Goal: Transaction & Acquisition: Purchase product/service

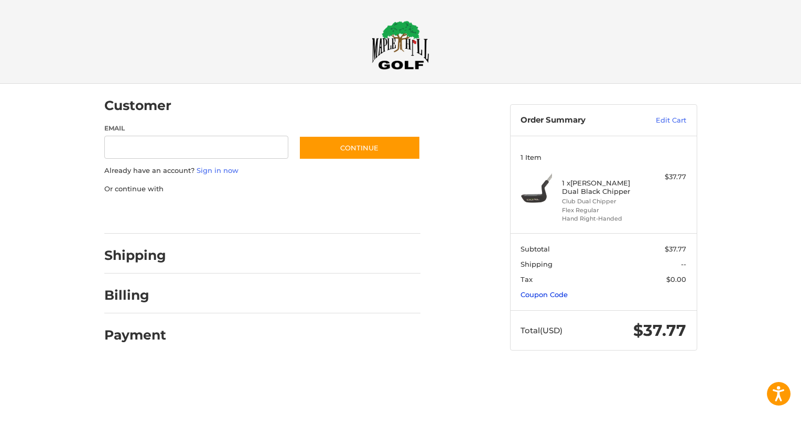
click at [552, 298] on link "Coupon Code" at bounding box center [544, 295] width 47 height 8
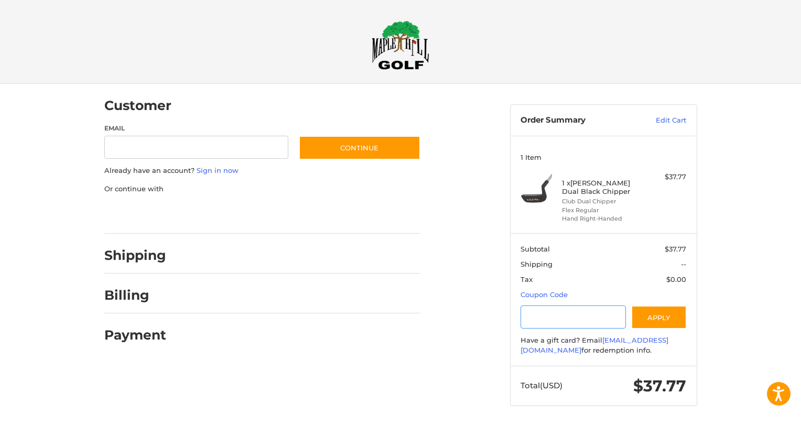
click at [548, 313] on input "Gift Certificate or Coupon Code" at bounding box center [573, 318] width 105 height 24
type input "******"
click at [655, 321] on button "Apply" at bounding box center [659, 318] width 56 height 24
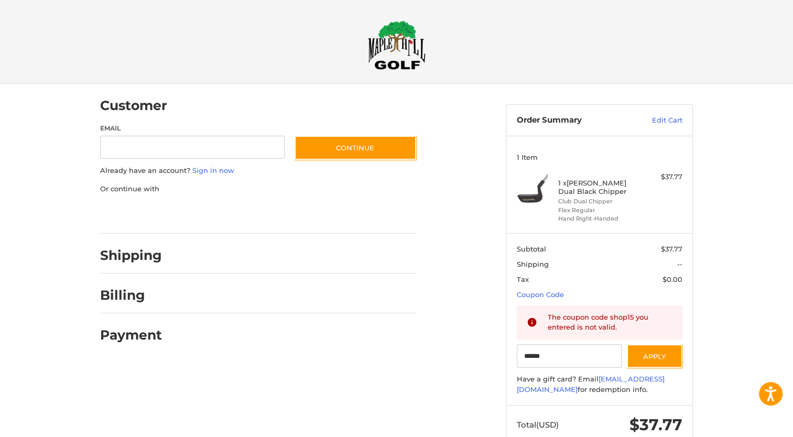
click at [571, 332] on div "The coupon code shop15 you entered is not valid." at bounding box center [600, 323] width 166 height 34
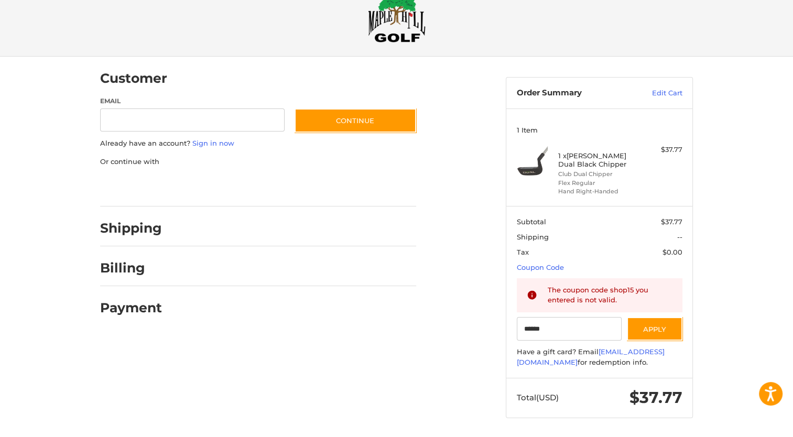
scroll to position [28, 0]
drag, startPoint x: 558, startPoint y: 328, endPoint x: 437, endPoint y: 342, distance: 121.9
click at [437, 342] on div "Customer Guest Customer Email Subscribe to our newsletter. Continue Already hav…" at bounding box center [396, 247] width 629 height 382
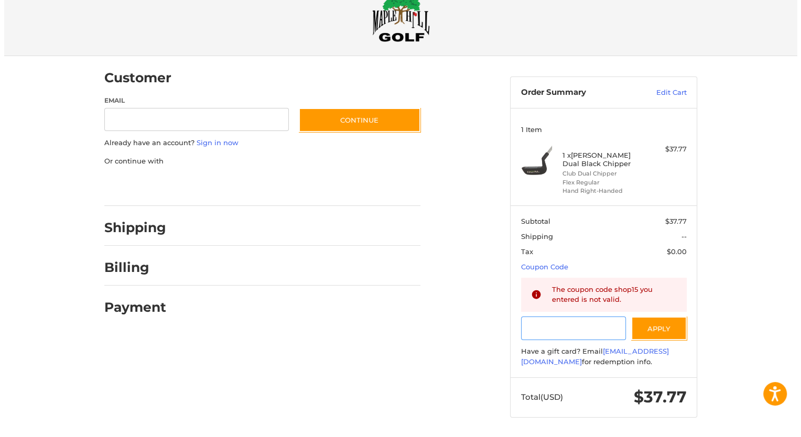
scroll to position [0, 0]
